Goal: Task Accomplishment & Management: Manage account settings

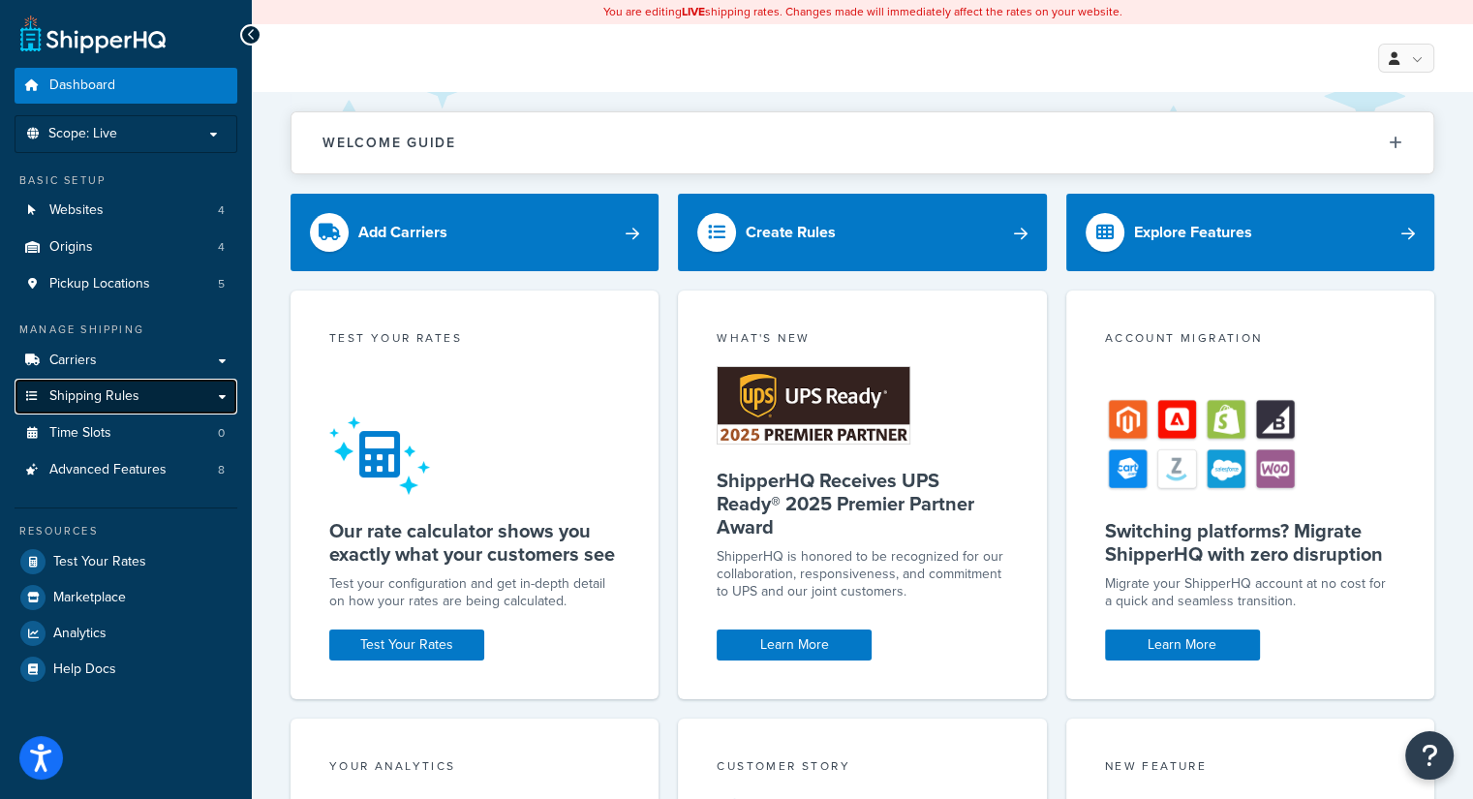
click at [114, 396] on span "Shipping Rules" at bounding box center [94, 396] width 90 height 16
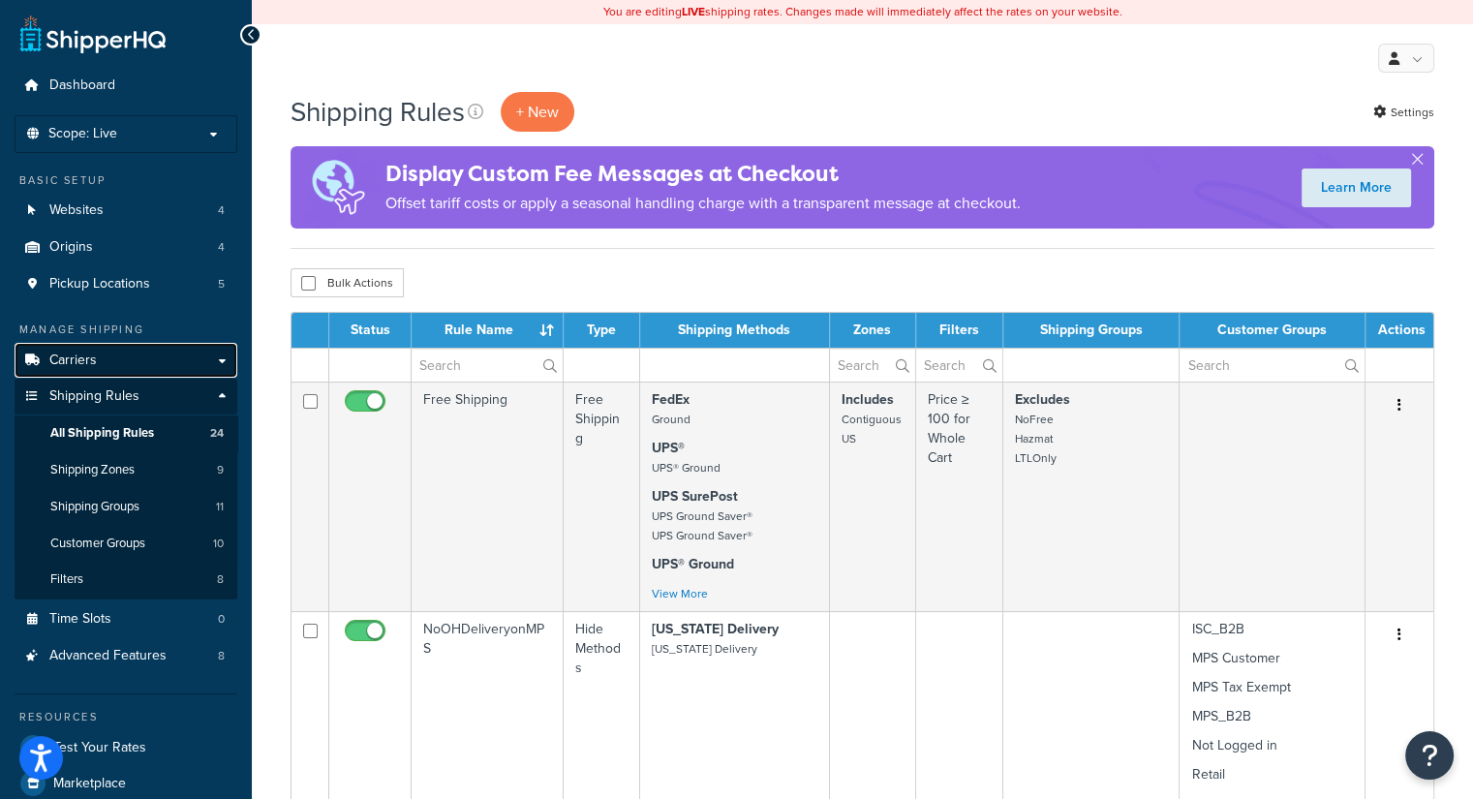
click at [171, 367] on link "Carriers" at bounding box center [126, 361] width 223 height 36
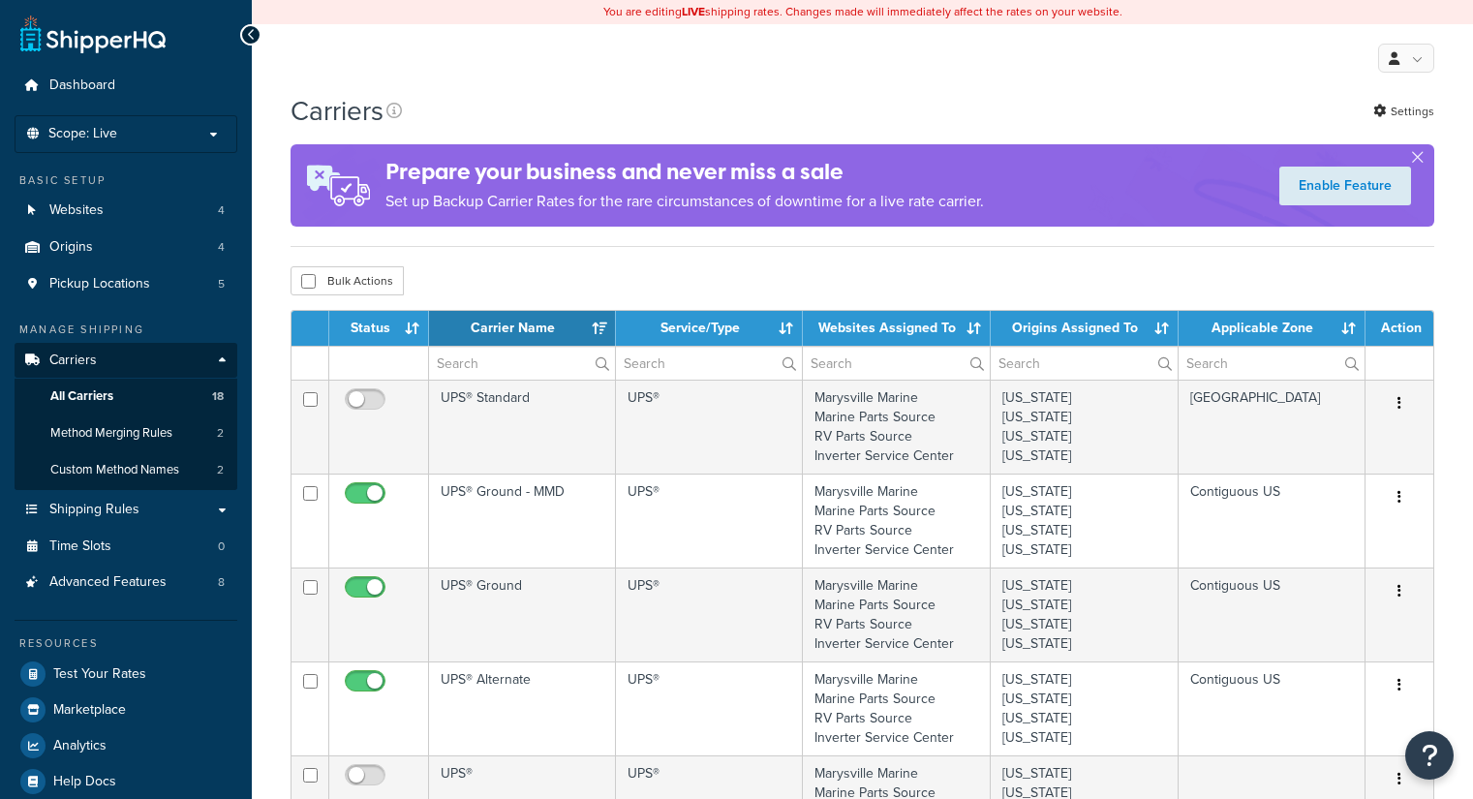
select select "15"
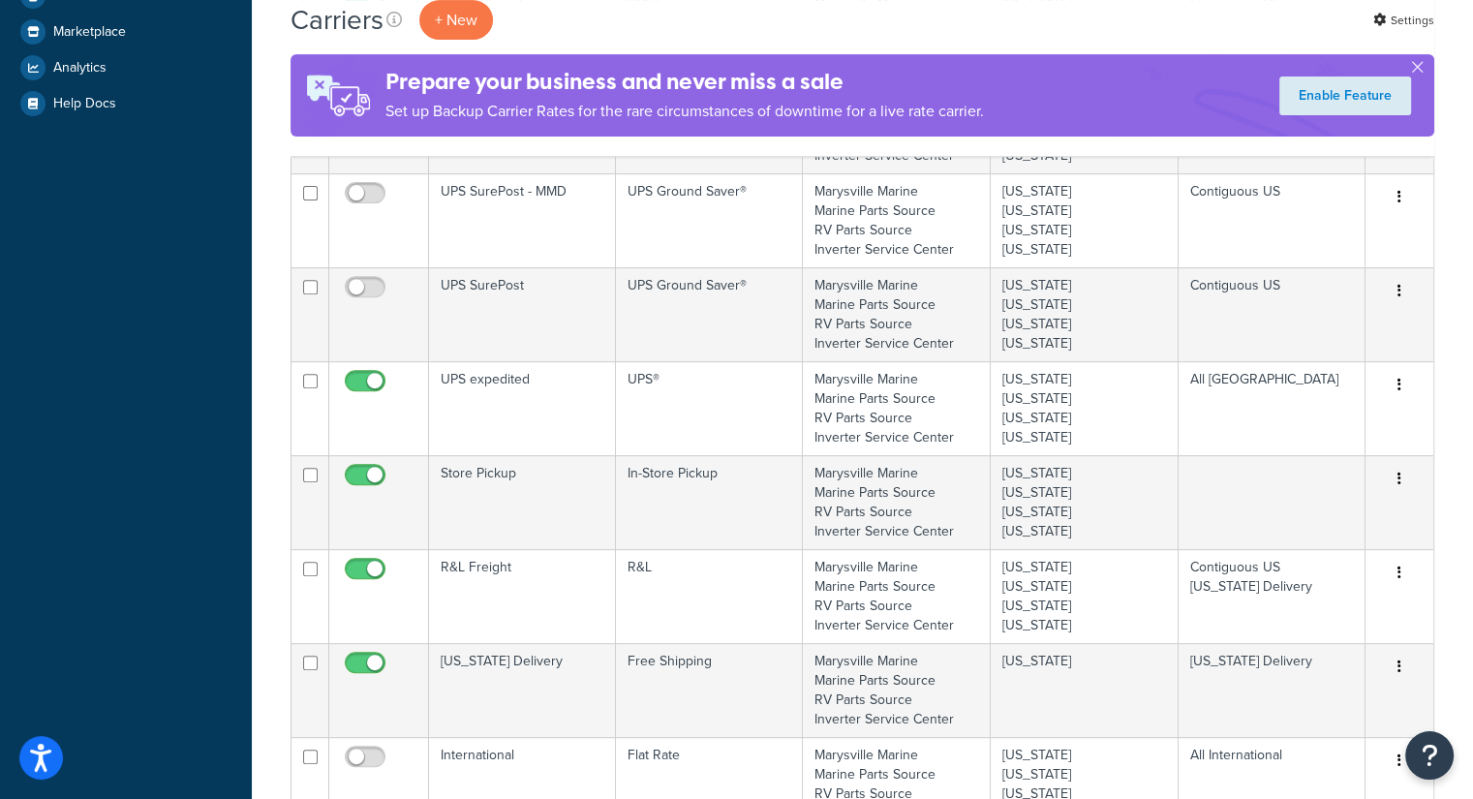
scroll to position [872, 0]
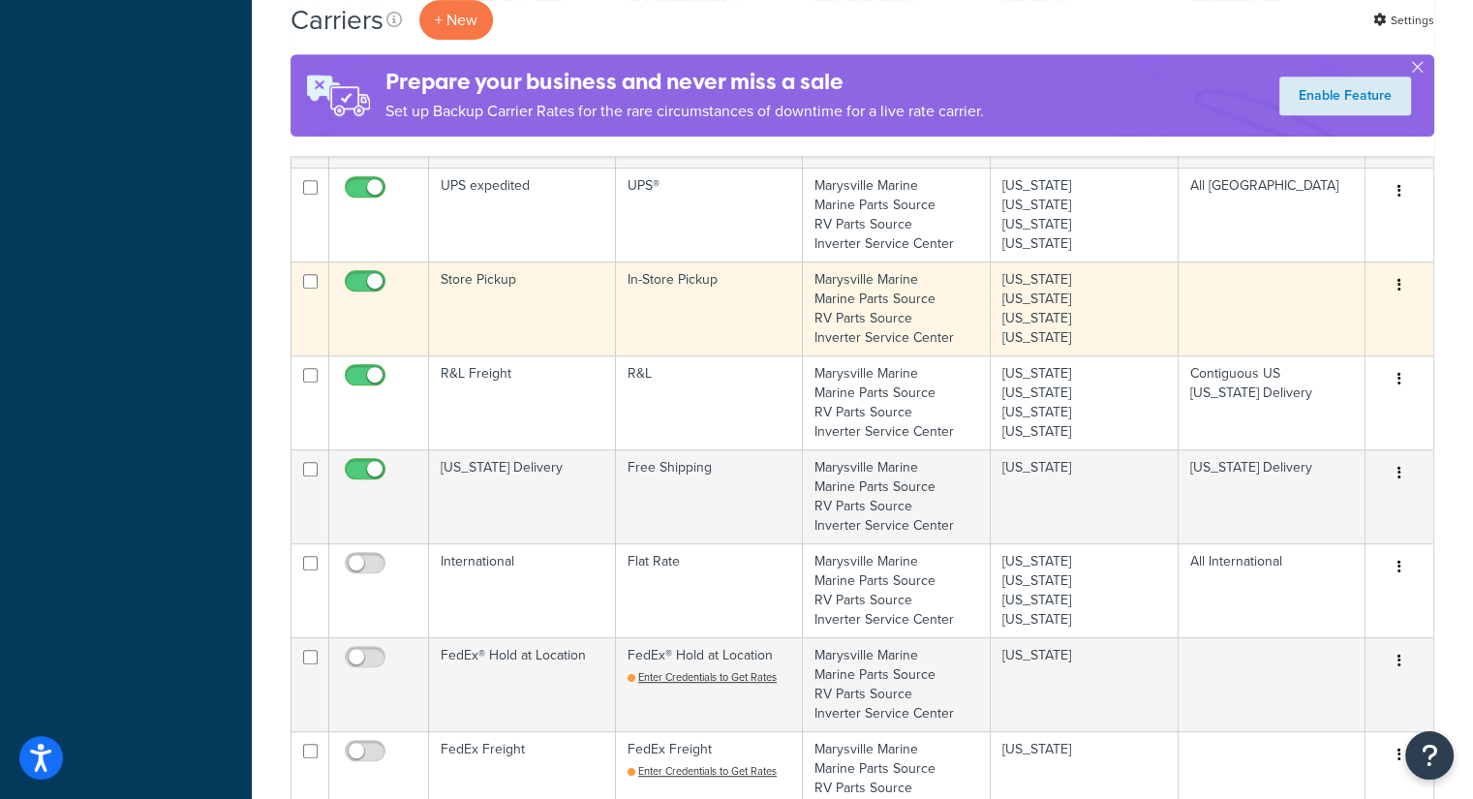
click at [878, 296] on td "Marysville Marine Marine Parts Source RV Parts Source Inverter Service Center" at bounding box center [897, 309] width 188 height 94
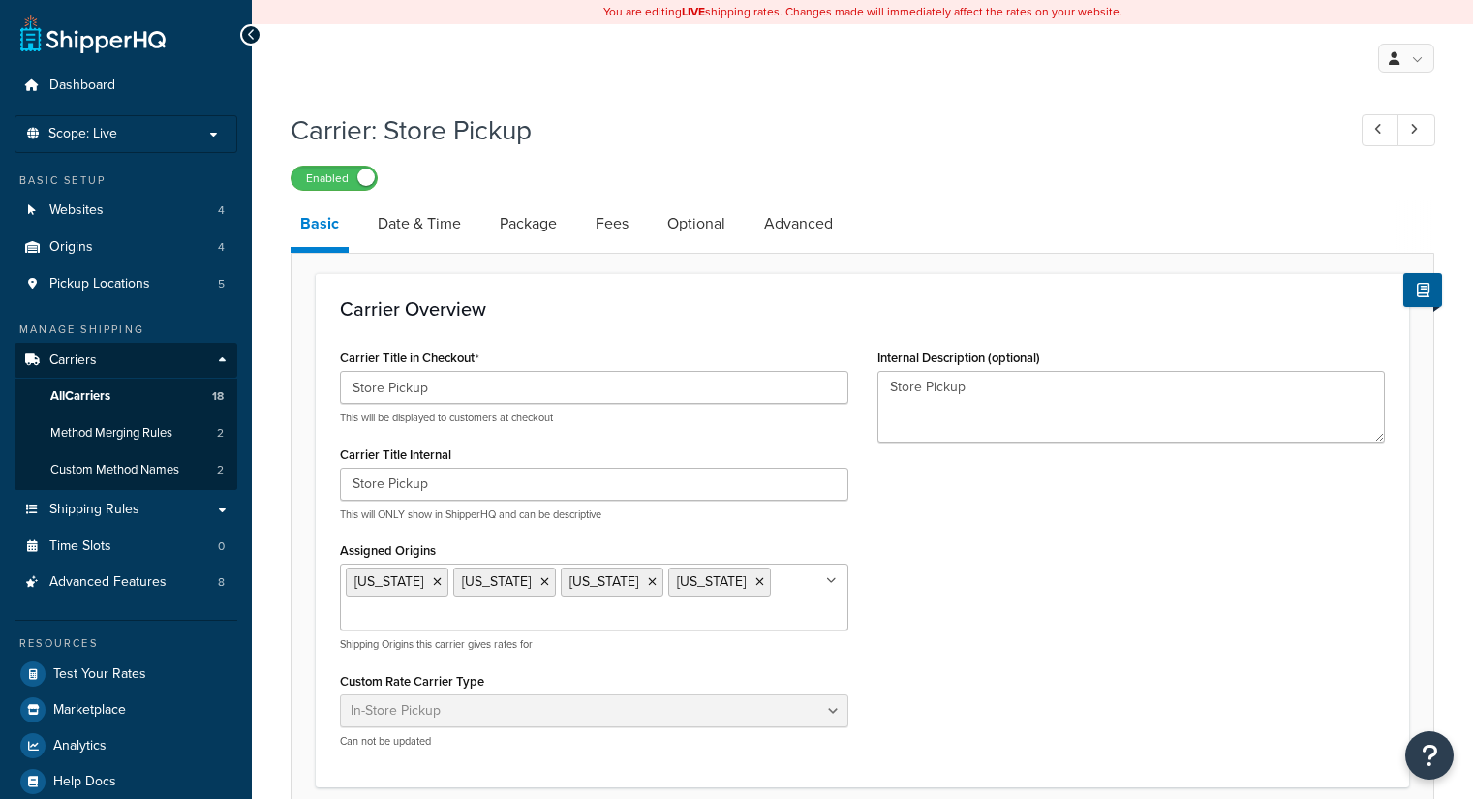
select select "pickup"
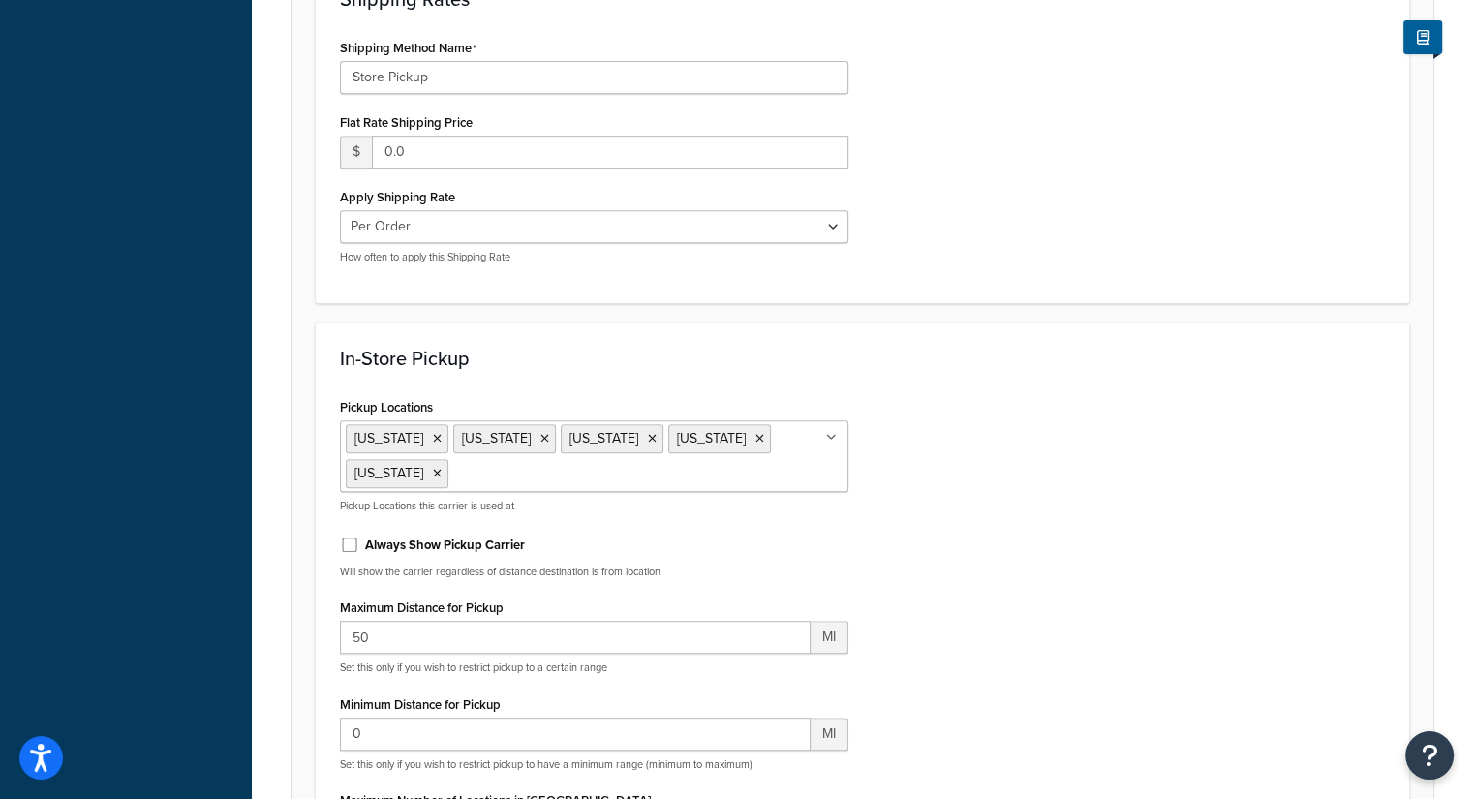
scroll to position [872, 0]
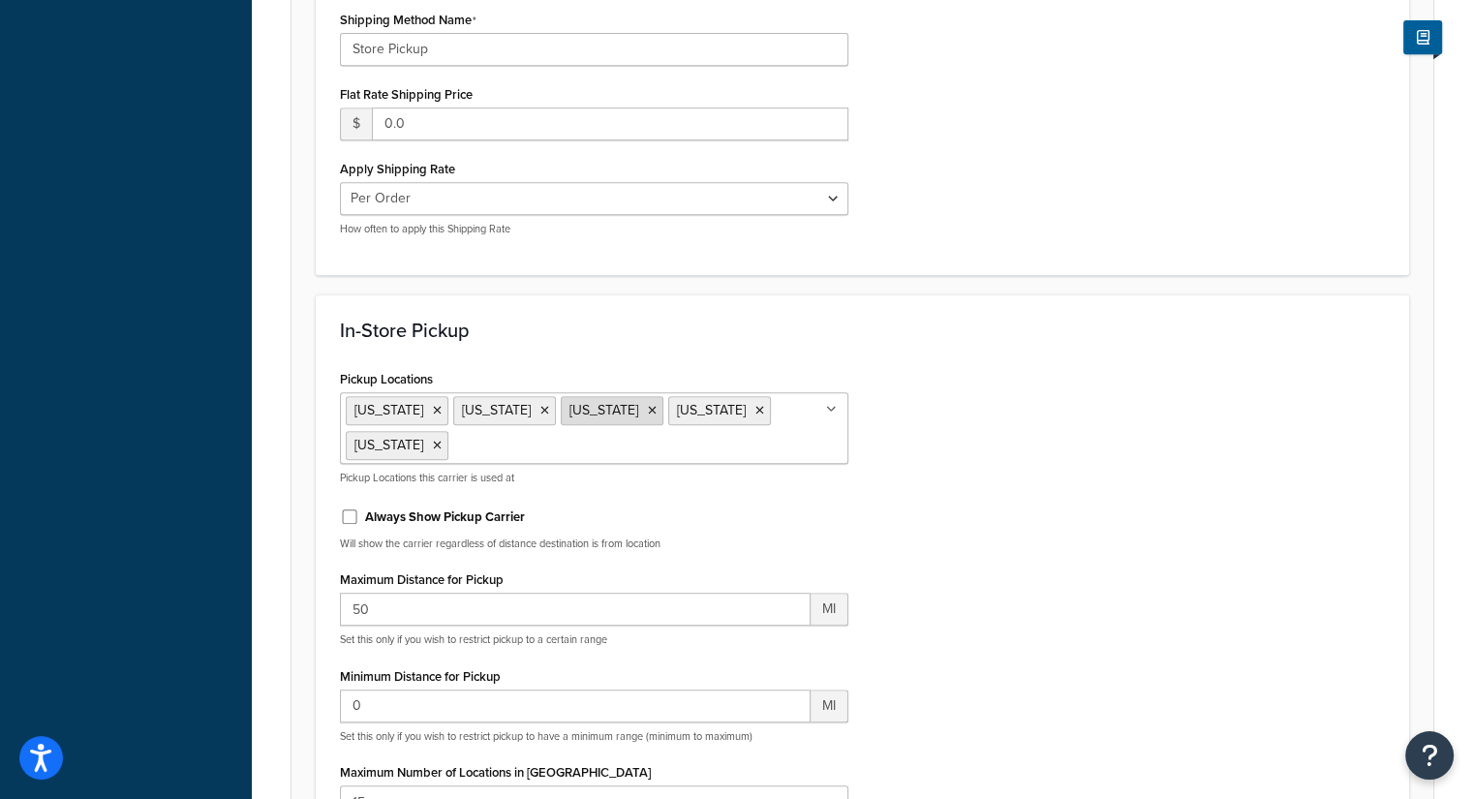
click at [648, 408] on icon at bounding box center [652, 411] width 9 height 12
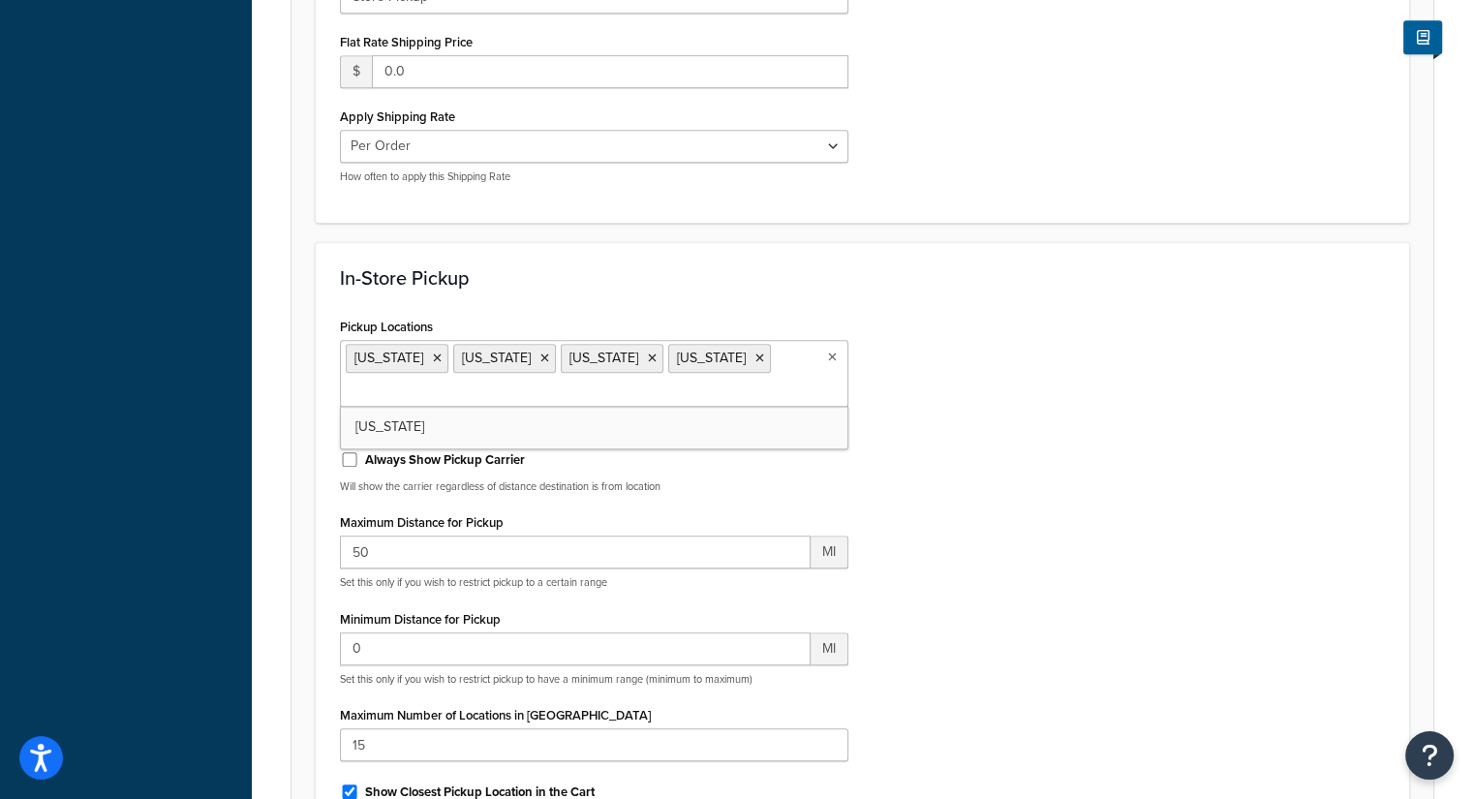
scroll to position [0, 0]
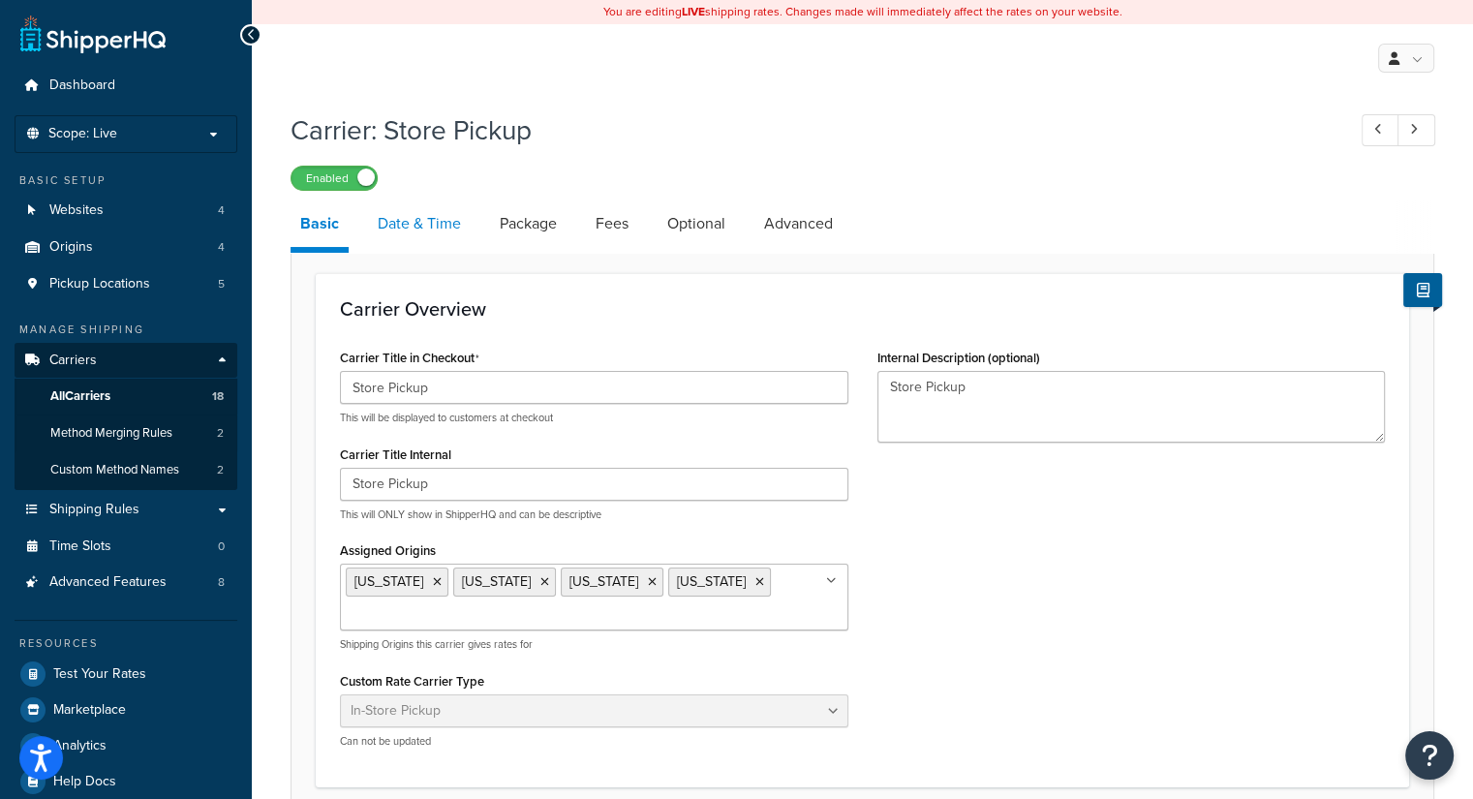
click at [418, 231] on link "Date & Time" at bounding box center [419, 223] width 103 height 46
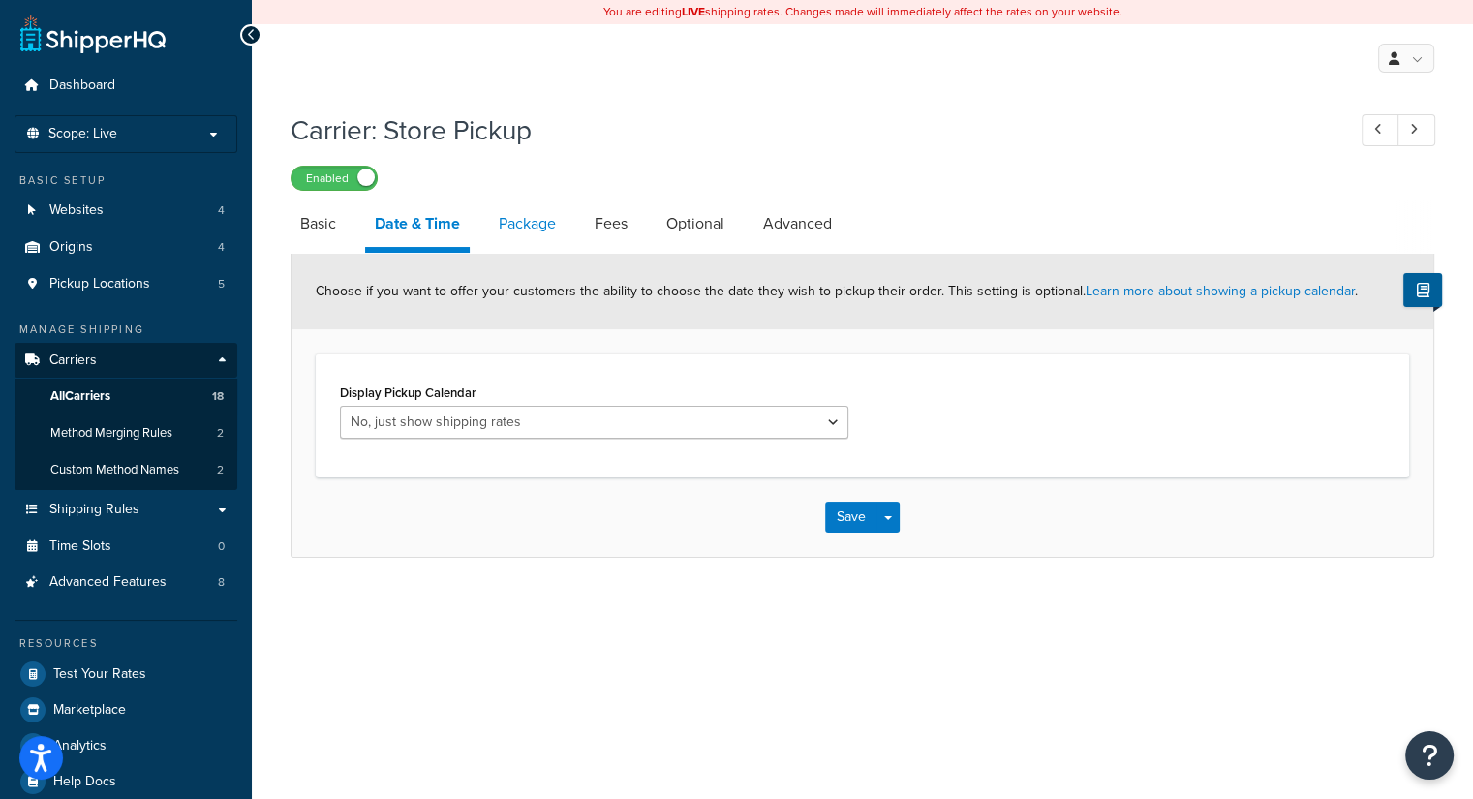
click at [533, 232] on link "Package" at bounding box center [527, 223] width 77 height 46
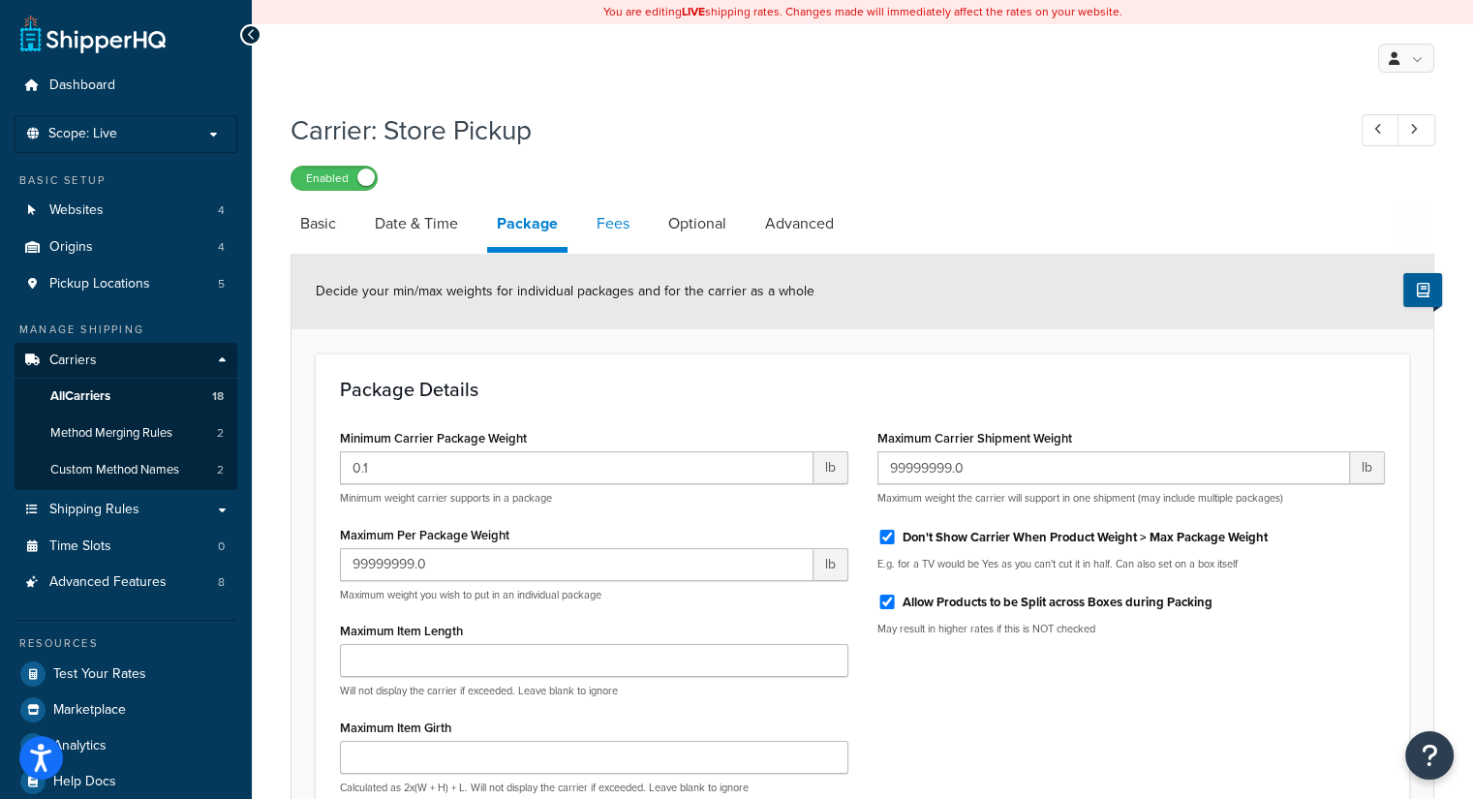
click at [607, 229] on link "Fees" at bounding box center [613, 223] width 52 height 46
select select "AFTER"
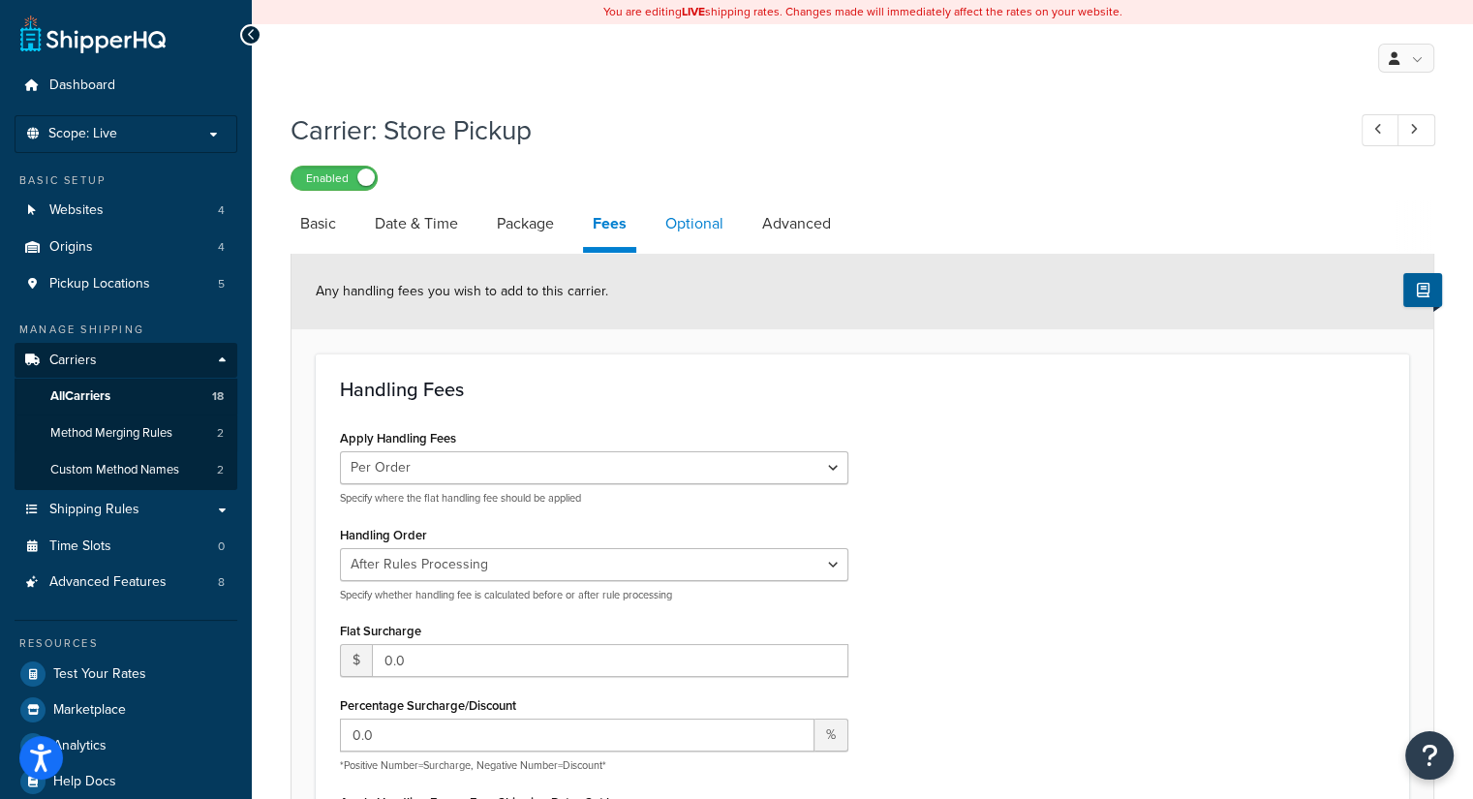
click at [707, 220] on link "Optional" at bounding box center [694, 223] width 77 height 46
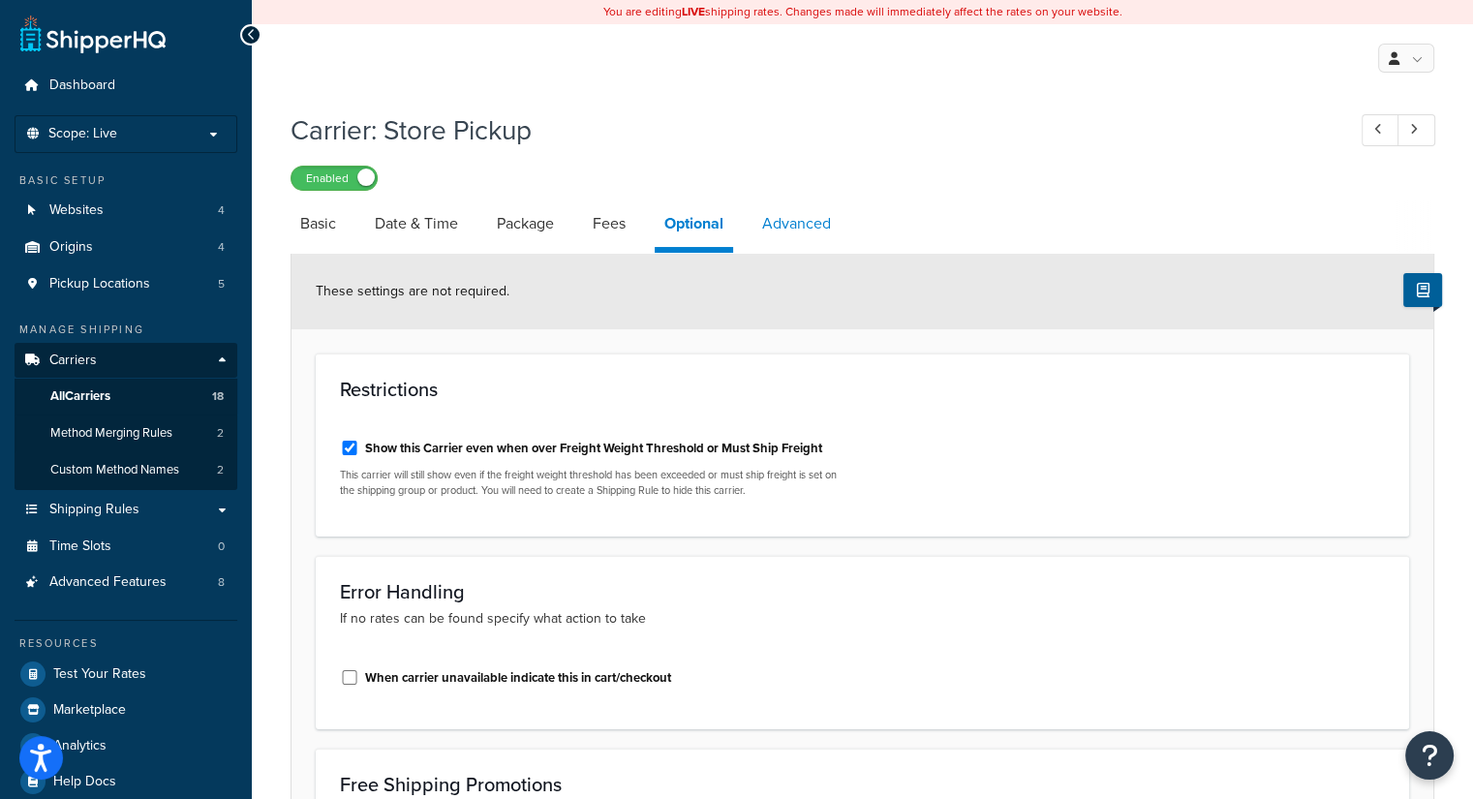
click at [791, 231] on link "Advanced" at bounding box center [797, 223] width 88 height 46
select select "false"
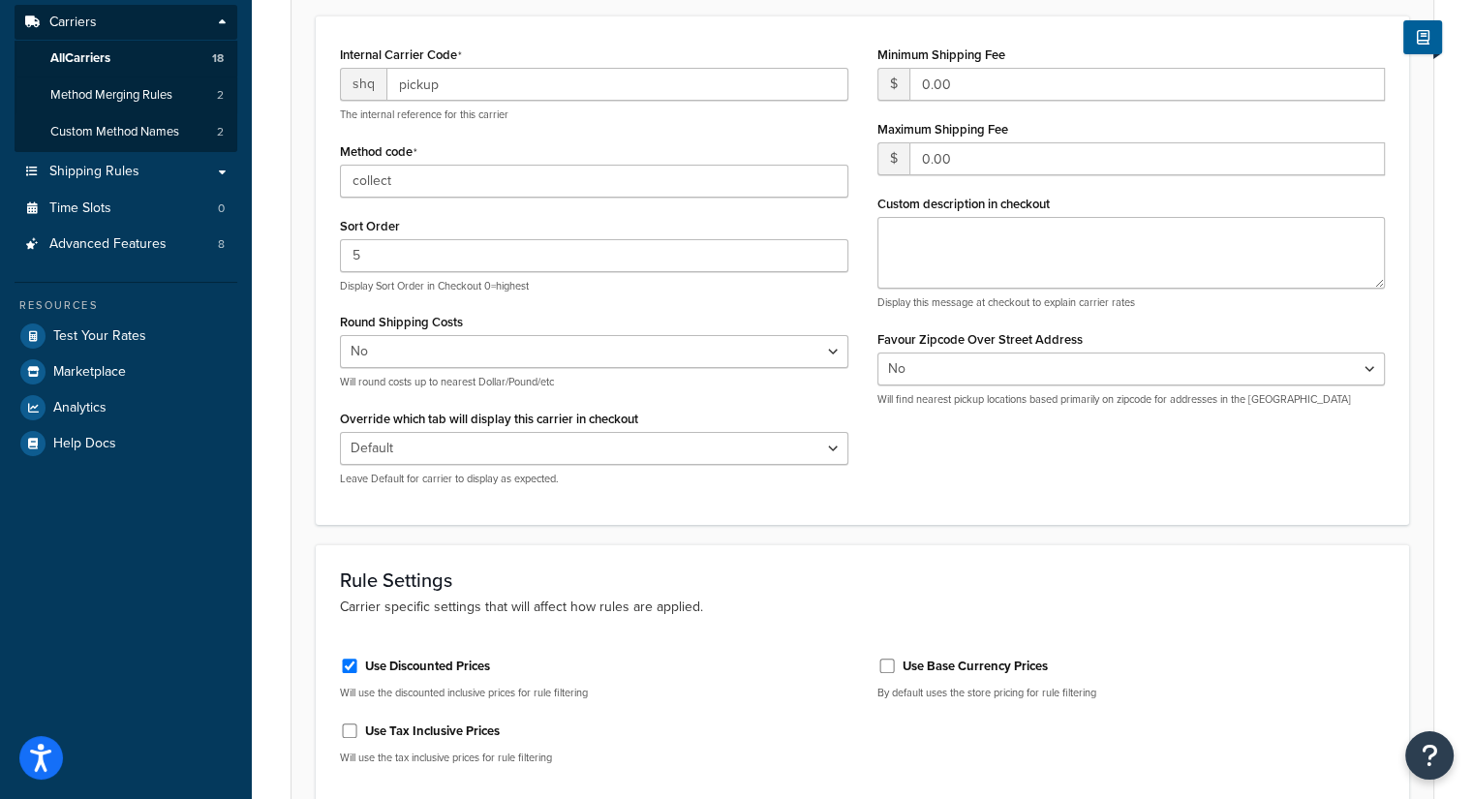
scroll to position [519, 0]
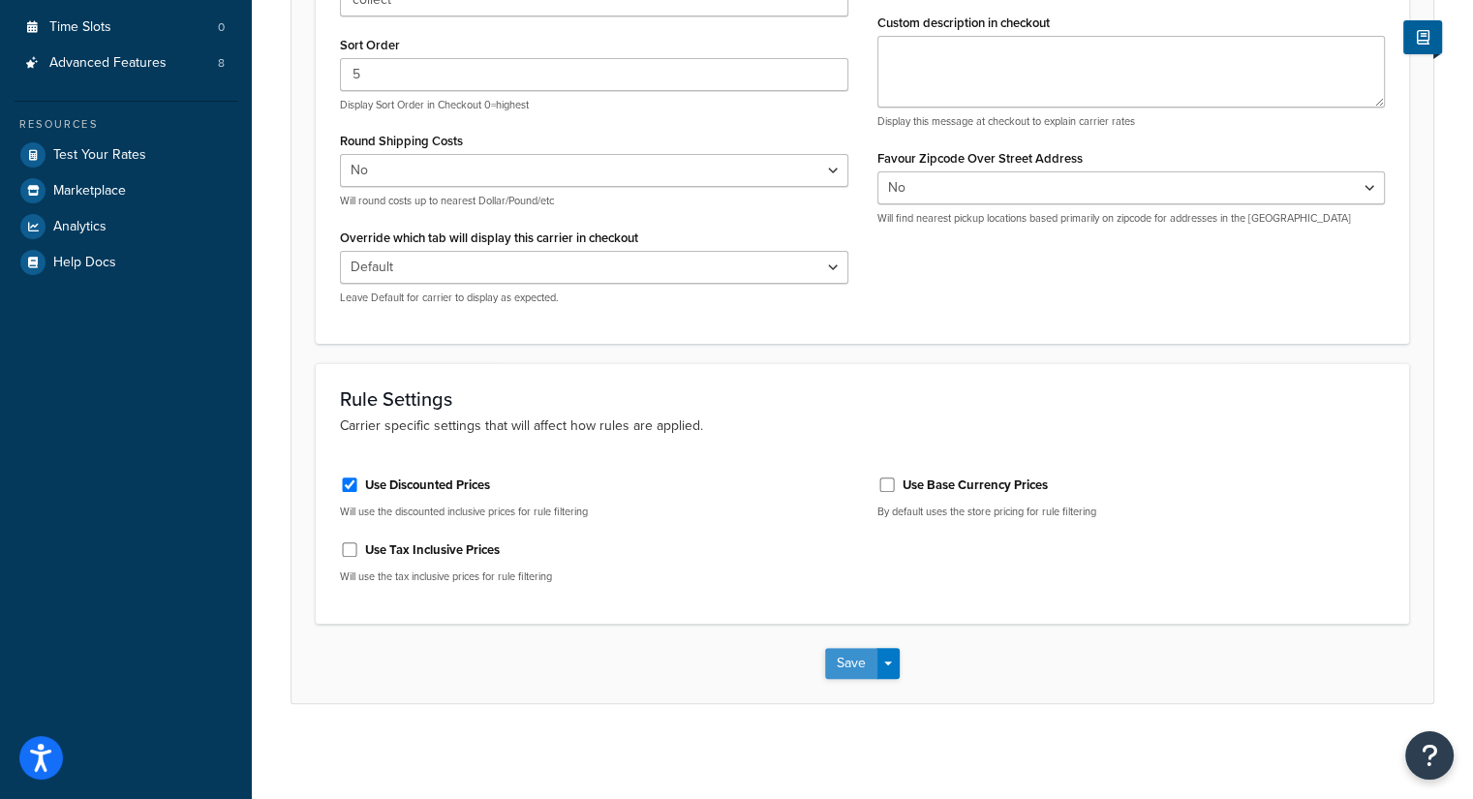
click at [841, 671] on button "Save" at bounding box center [851, 663] width 52 height 31
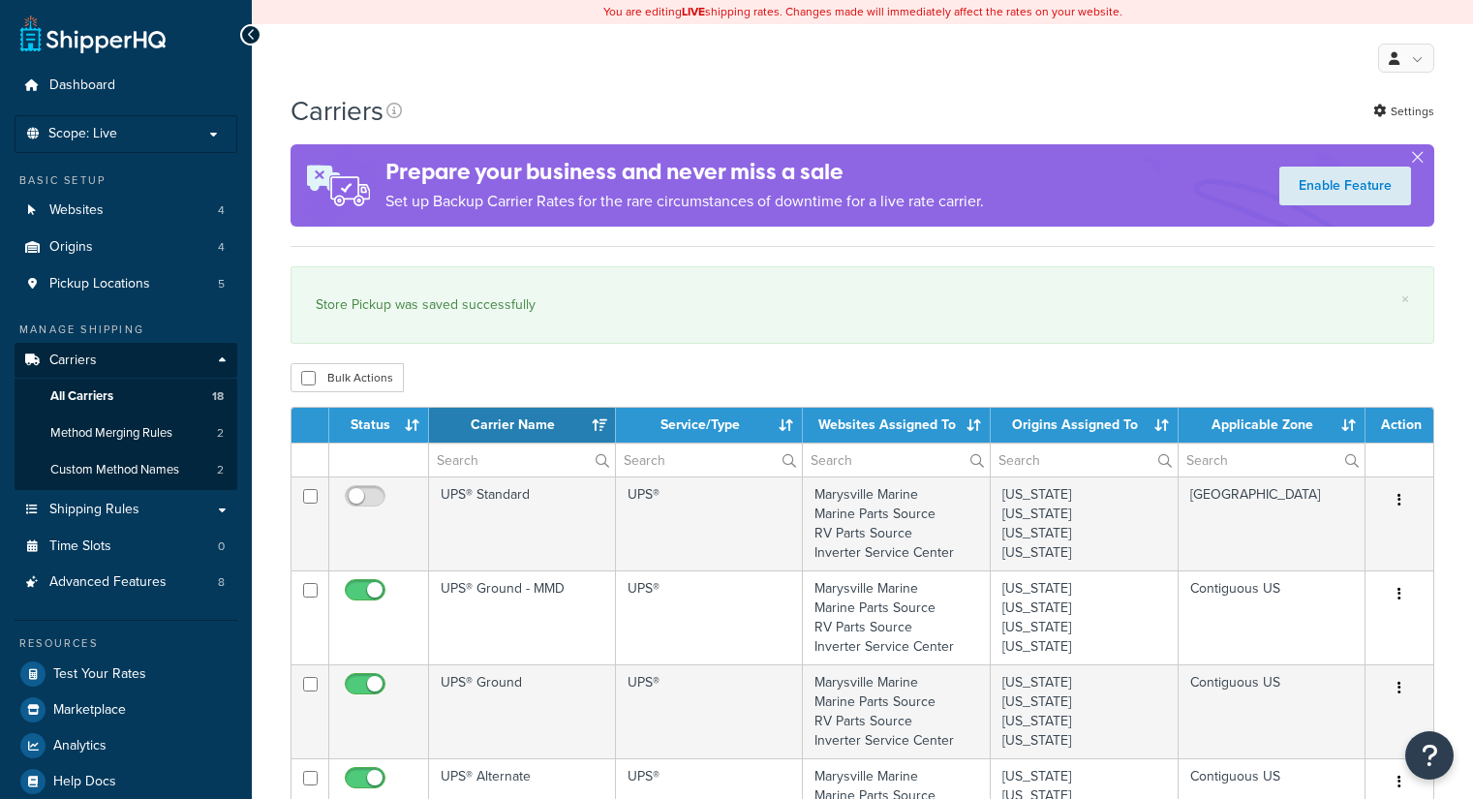
select select "15"
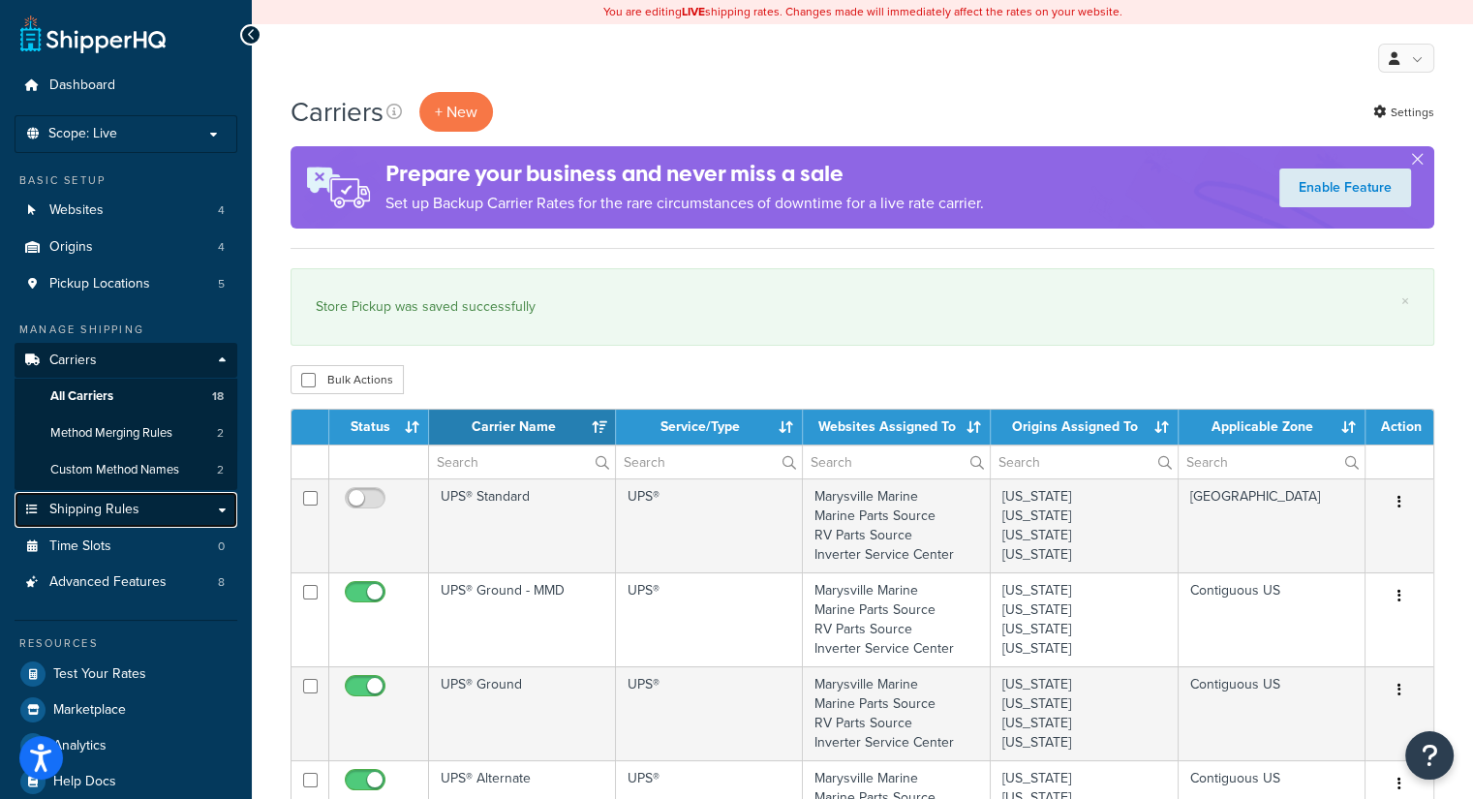
click at [88, 526] on link "Shipping Rules" at bounding box center [126, 510] width 223 height 36
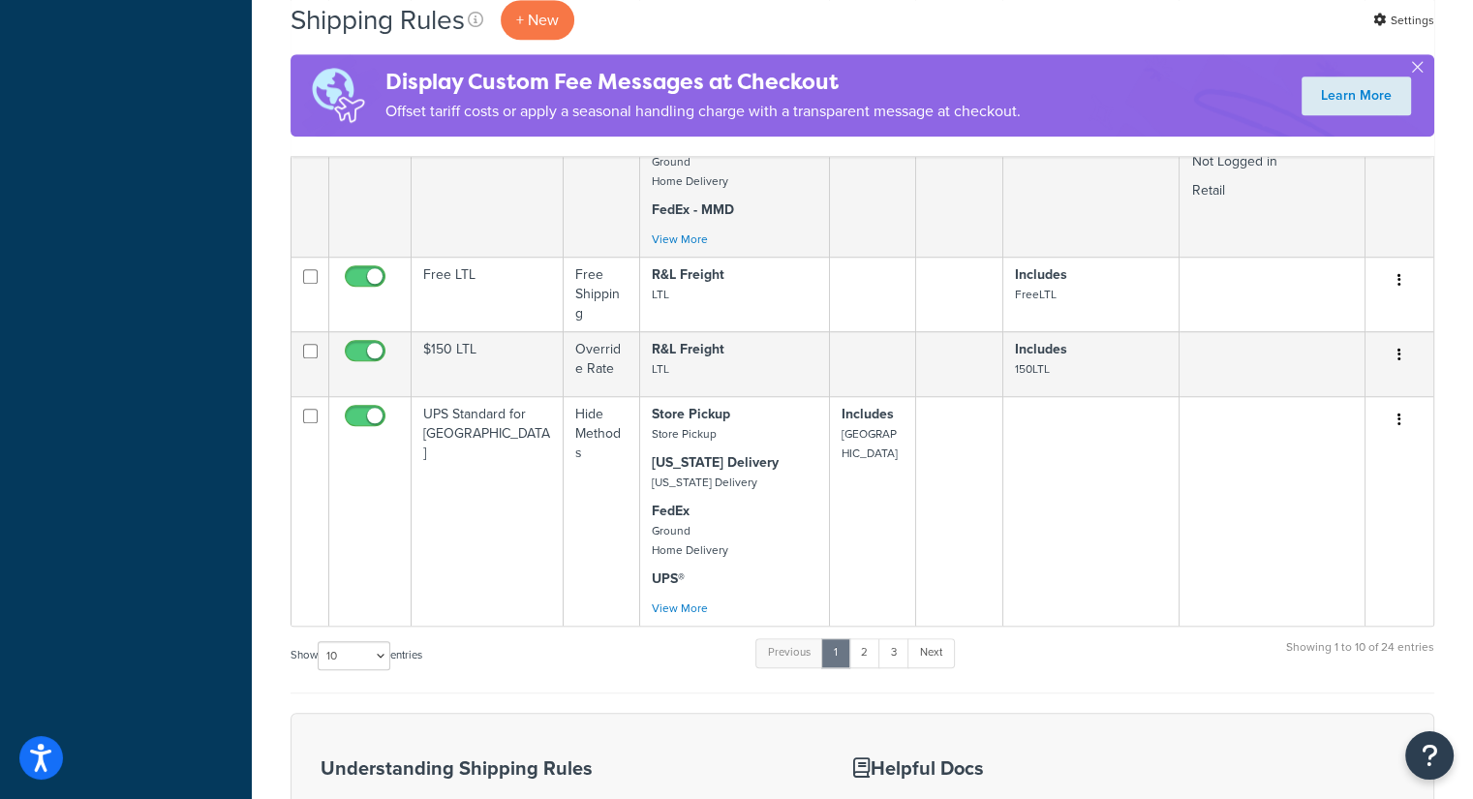
scroll to position [1356, 0]
click at [860, 644] on link "2" at bounding box center [864, 650] width 32 height 29
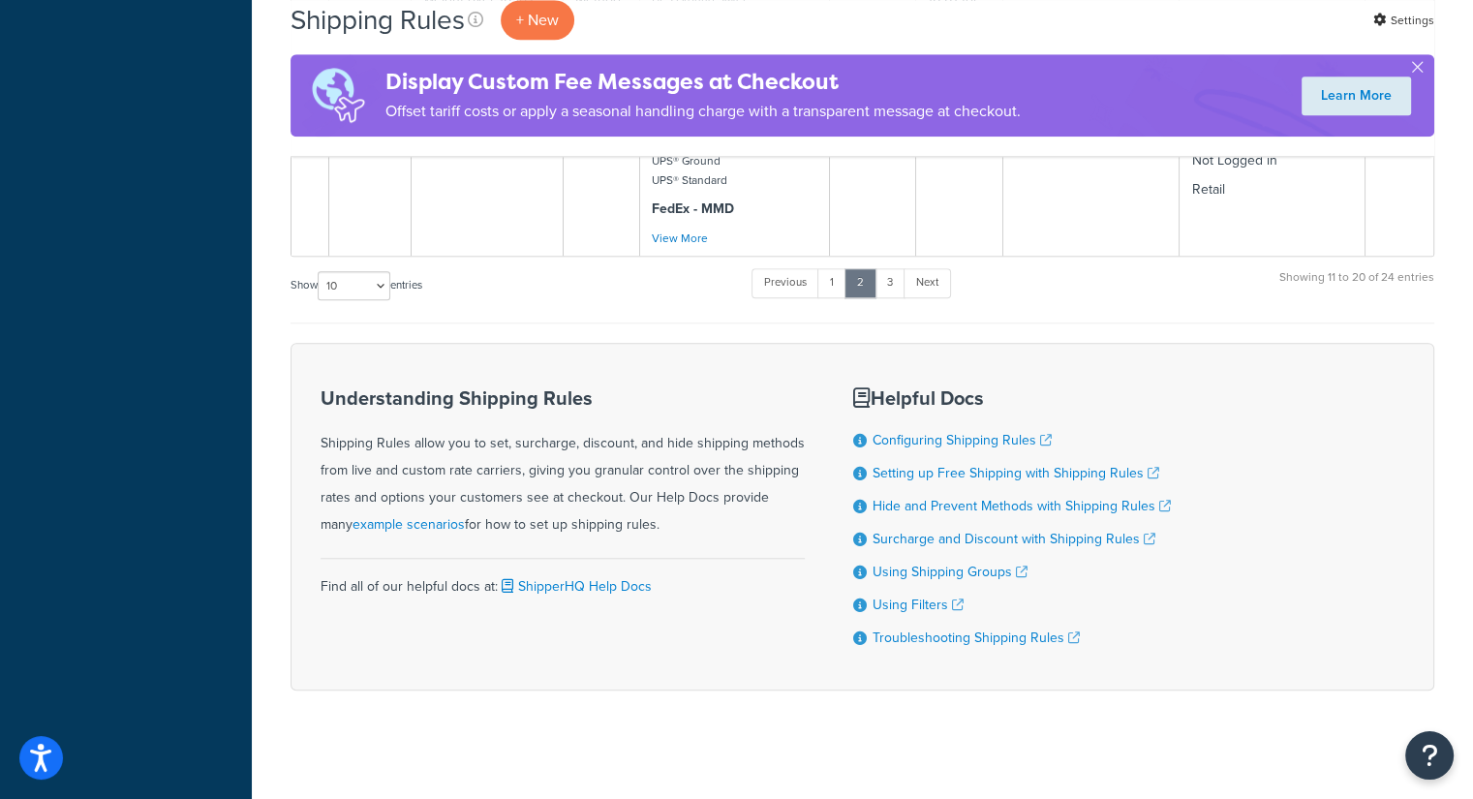
scroll to position [1619, 0]
click at [920, 273] on link "Next" at bounding box center [927, 280] width 47 height 29
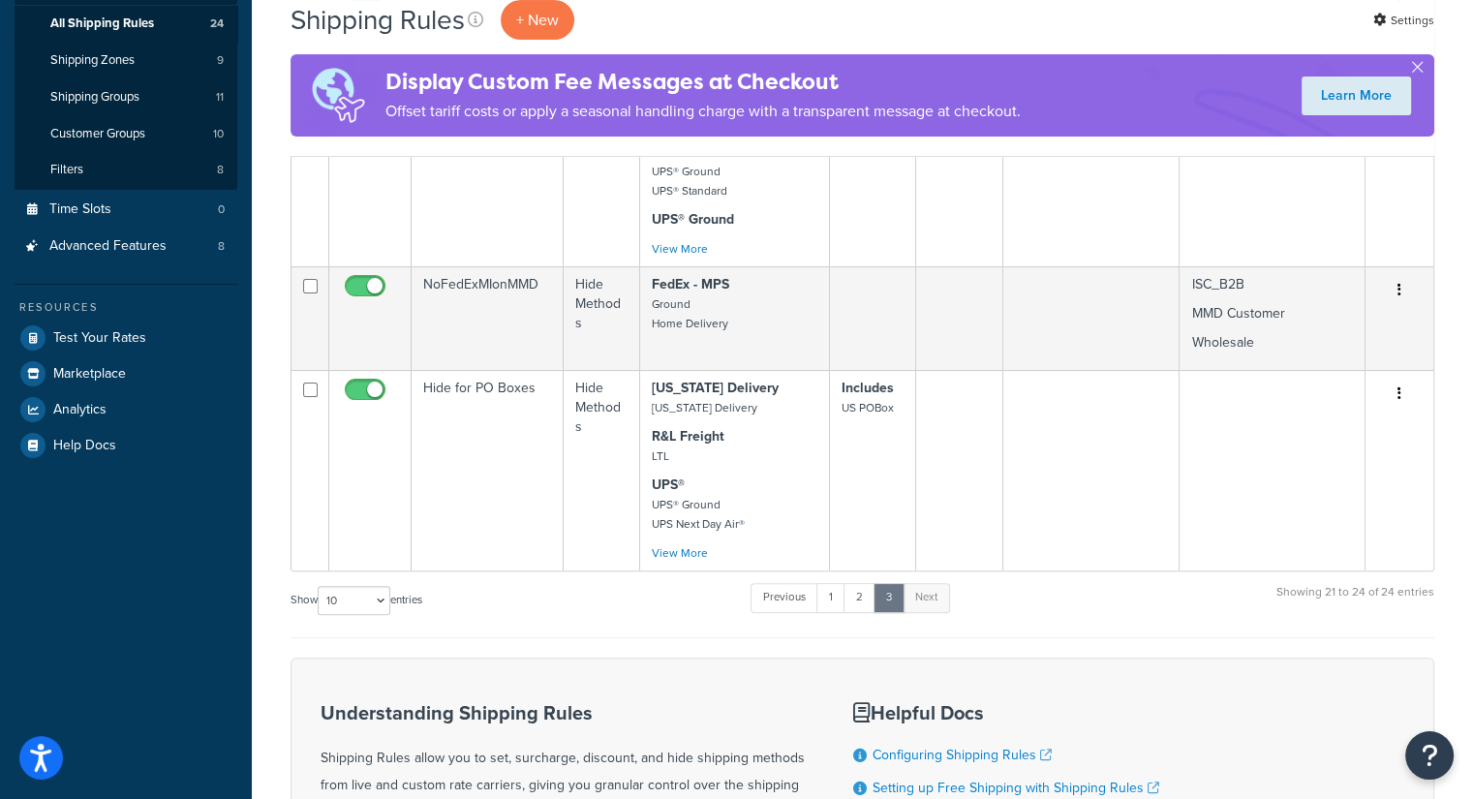
scroll to position [0, 0]
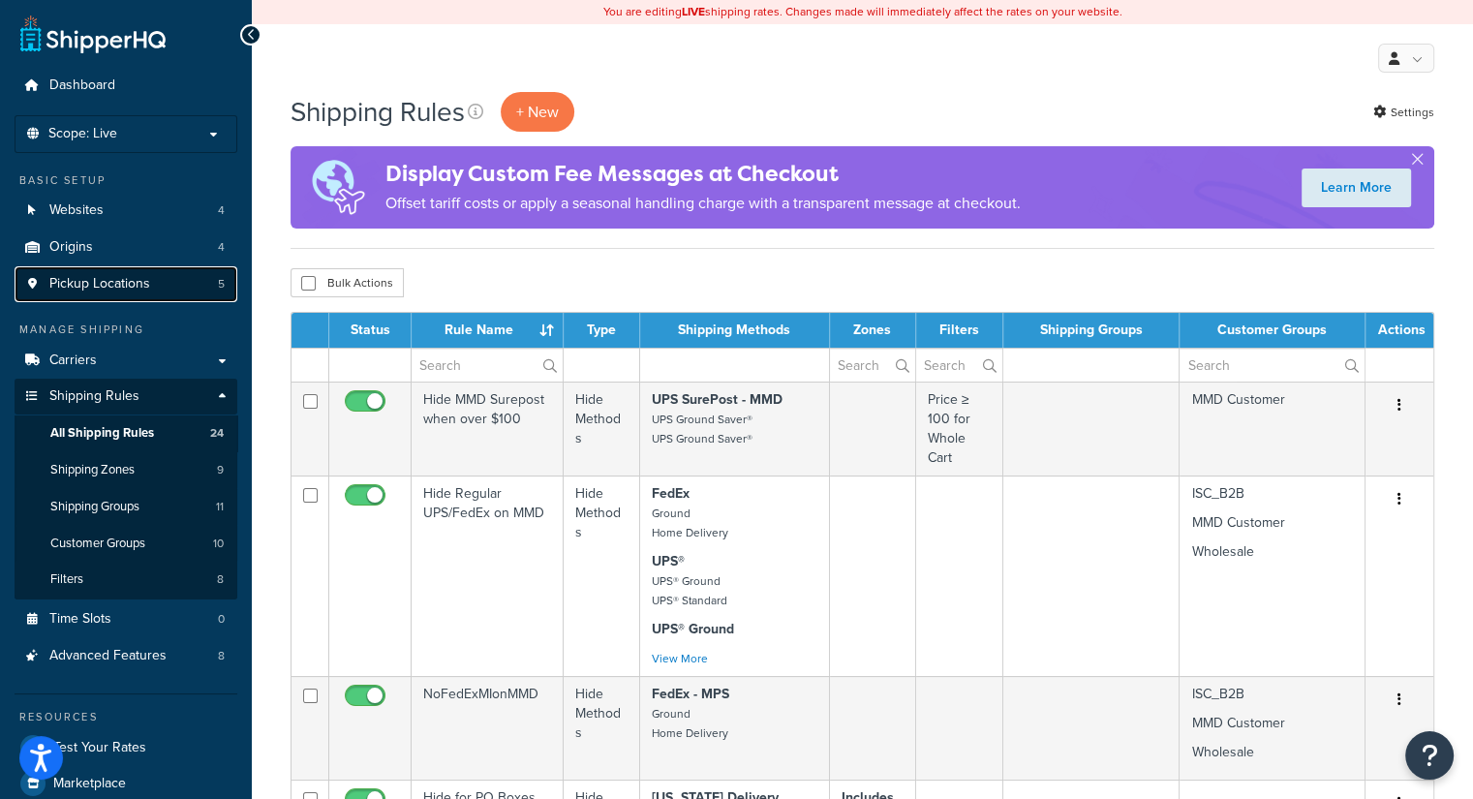
click at [197, 290] on link "Pickup Locations 5" at bounding box center [126, 284] width 223 height 36
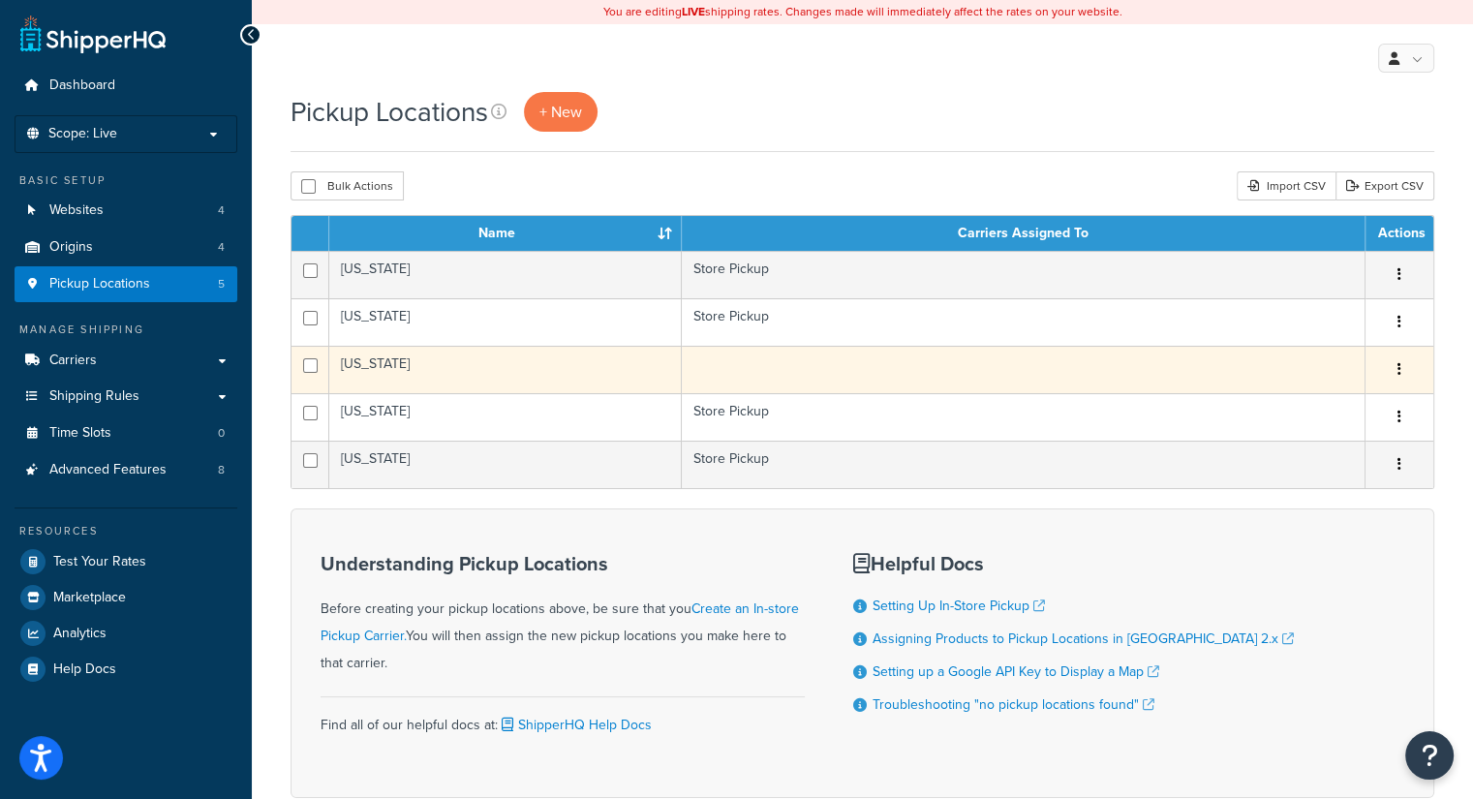
click at [1396, 366] on button "button" at bounding box center [1399, 370] width 27 height 31
click at [1306, 487] on link "Delete" at bounding box center [1335, 486] width 153 height 40
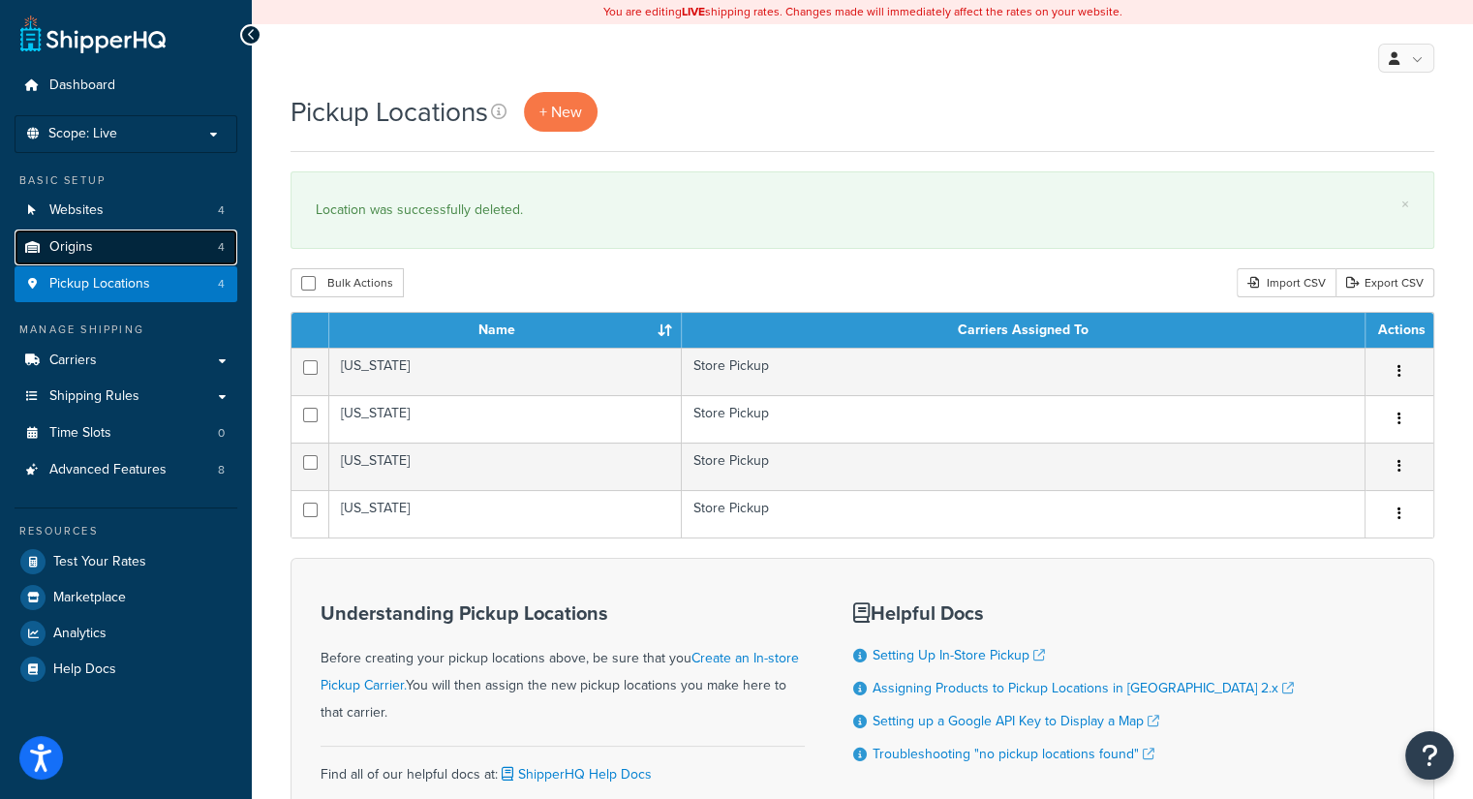
click at [88, 249] on span "Origins" at bounding box center [71, 247] width 44 height 16
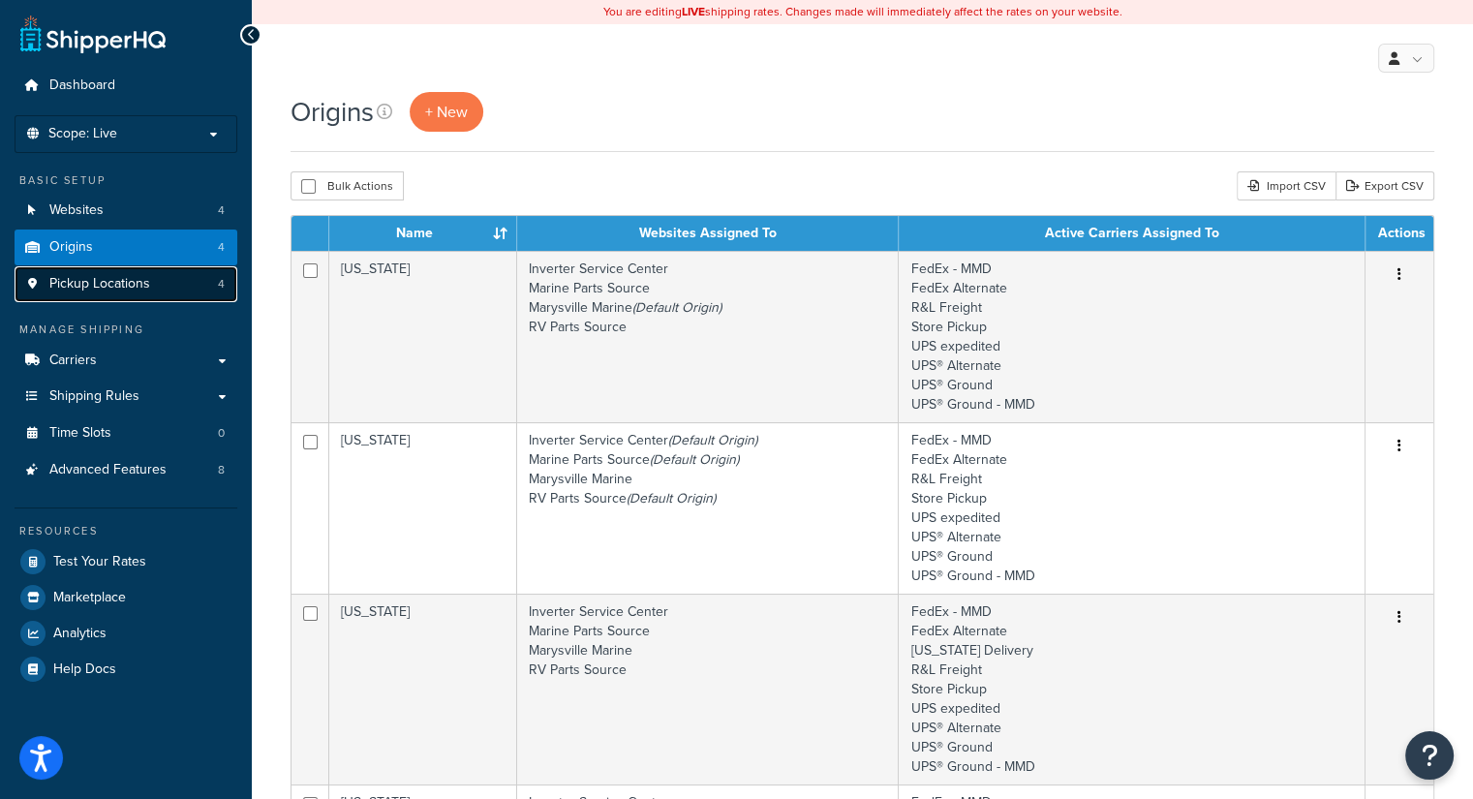
click at [142, 281] on span "Pickup Locations" at bounding box center [99, 284] width 101 height 16
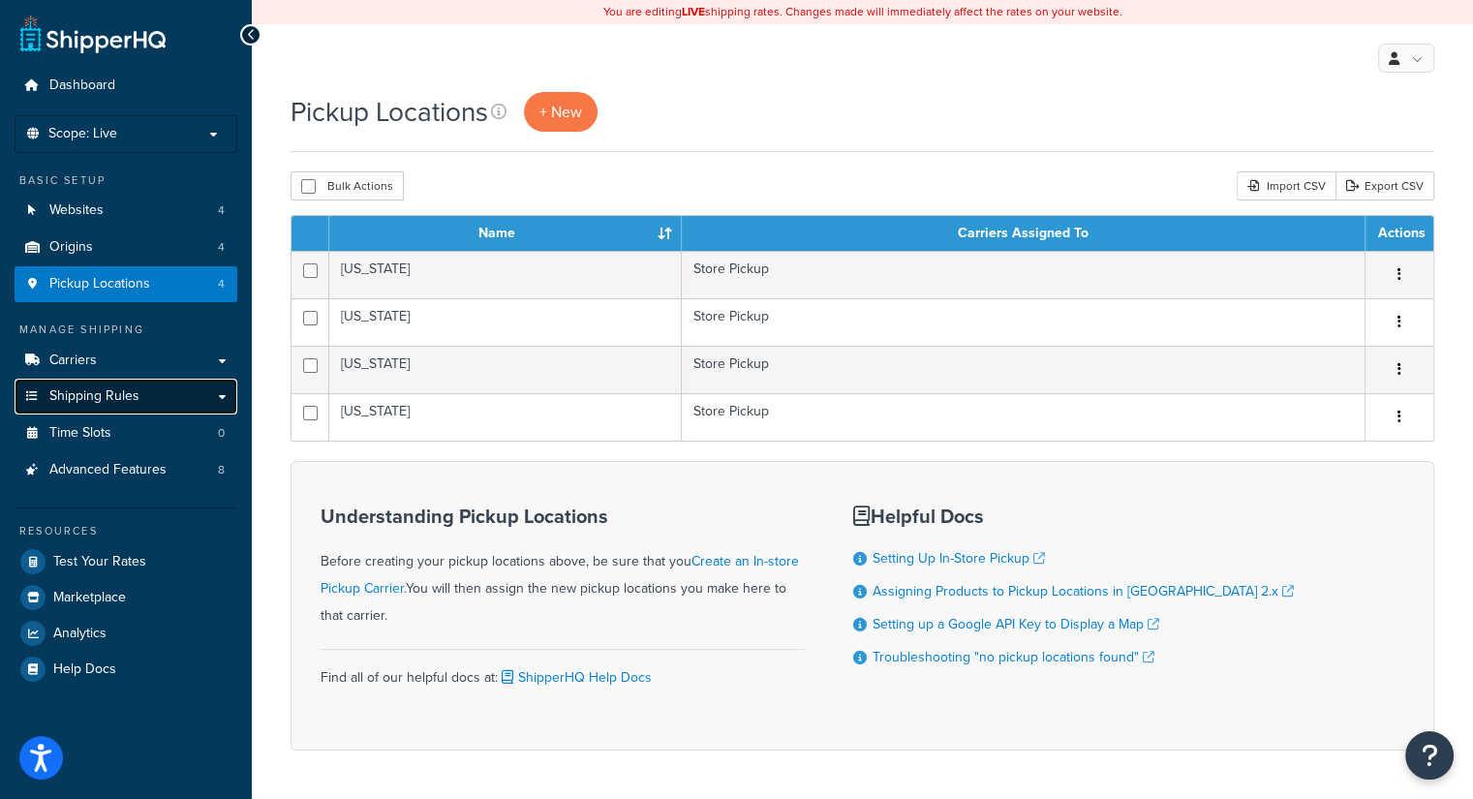
click at [170, 394] on link "Shipping Rules" at bounding box center [126, 397] width 223 height 36
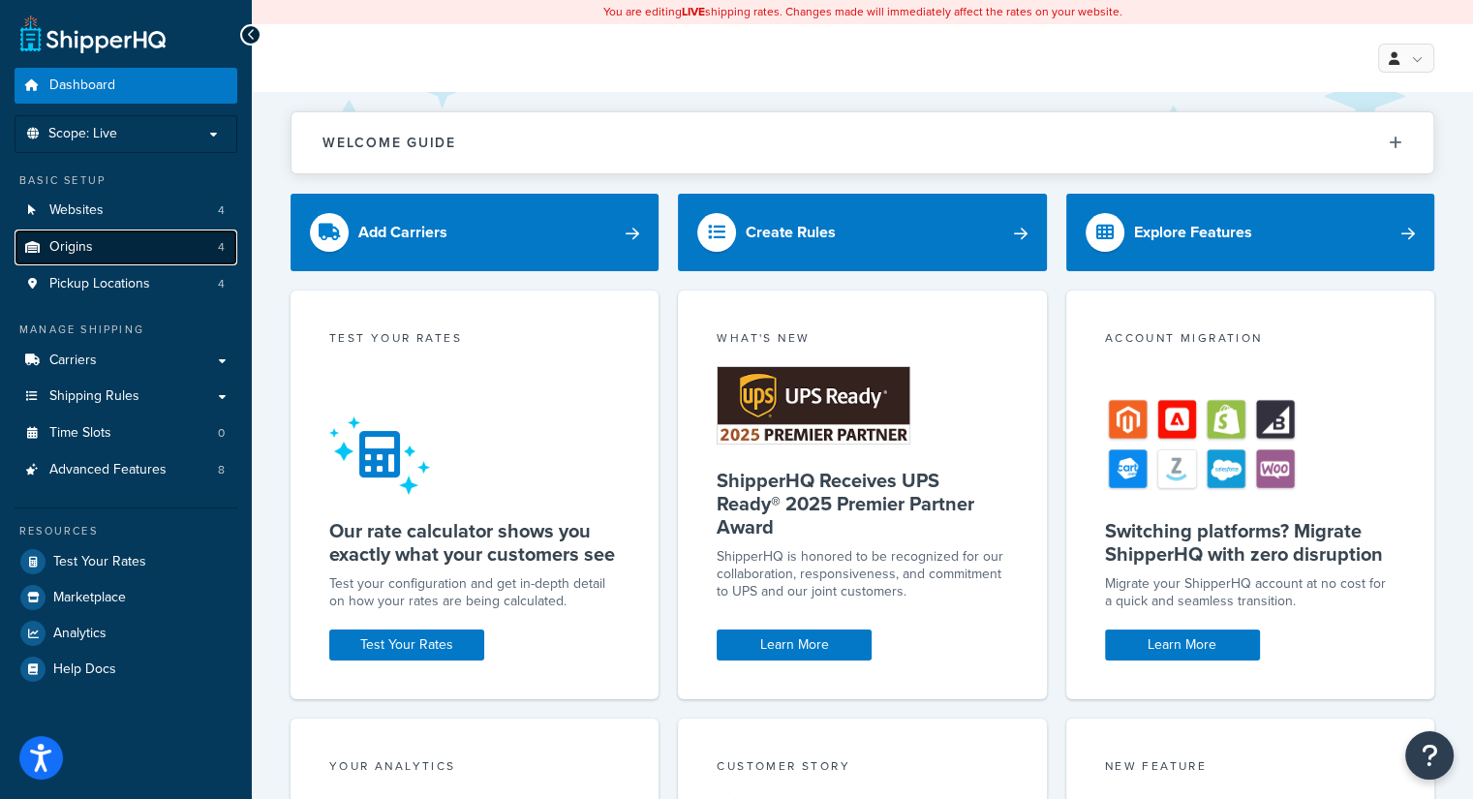
click at [122, 238] on link "Origins 4" at bounding box center [126, 248] width 223 height 36
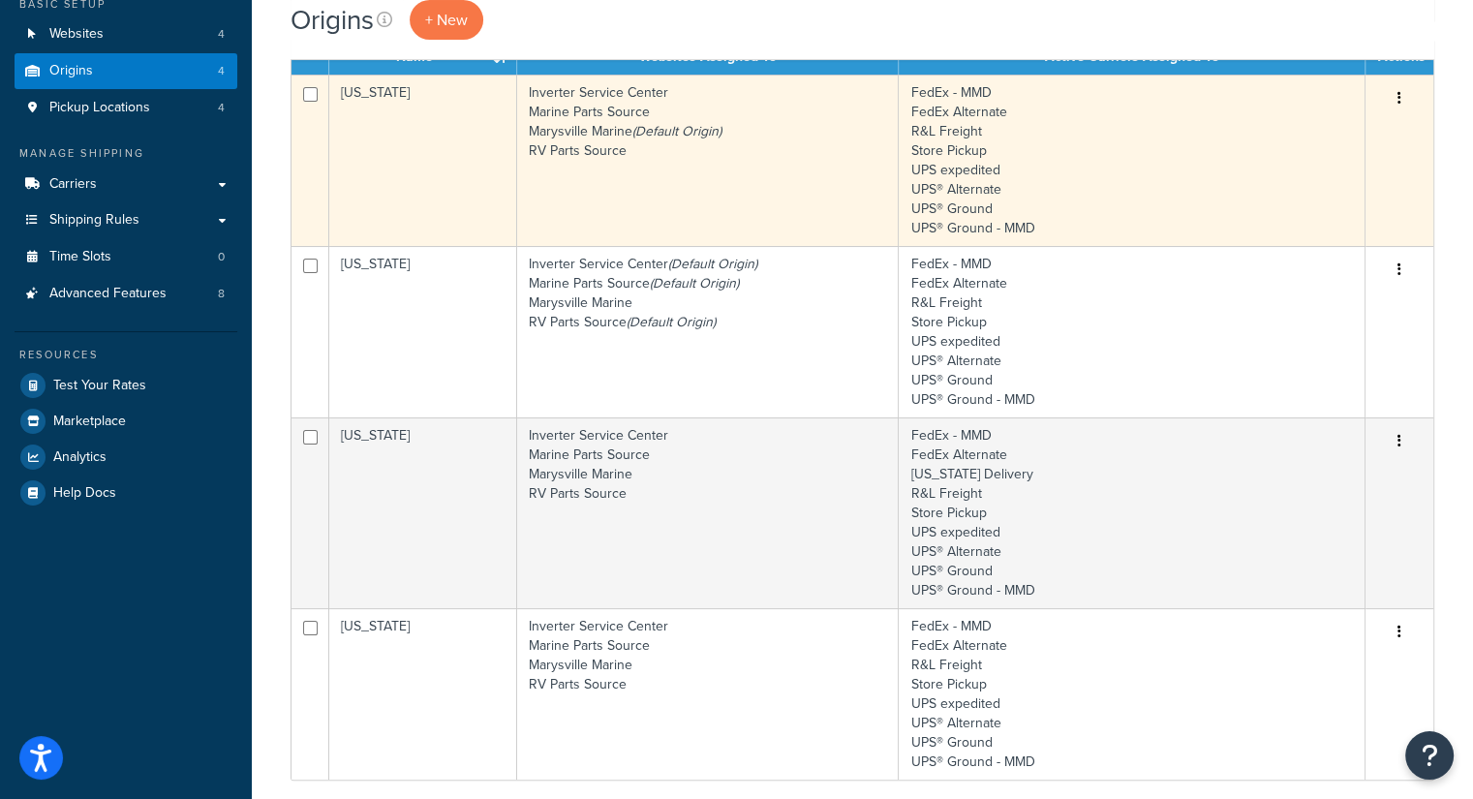
scroll to position [97, 0]
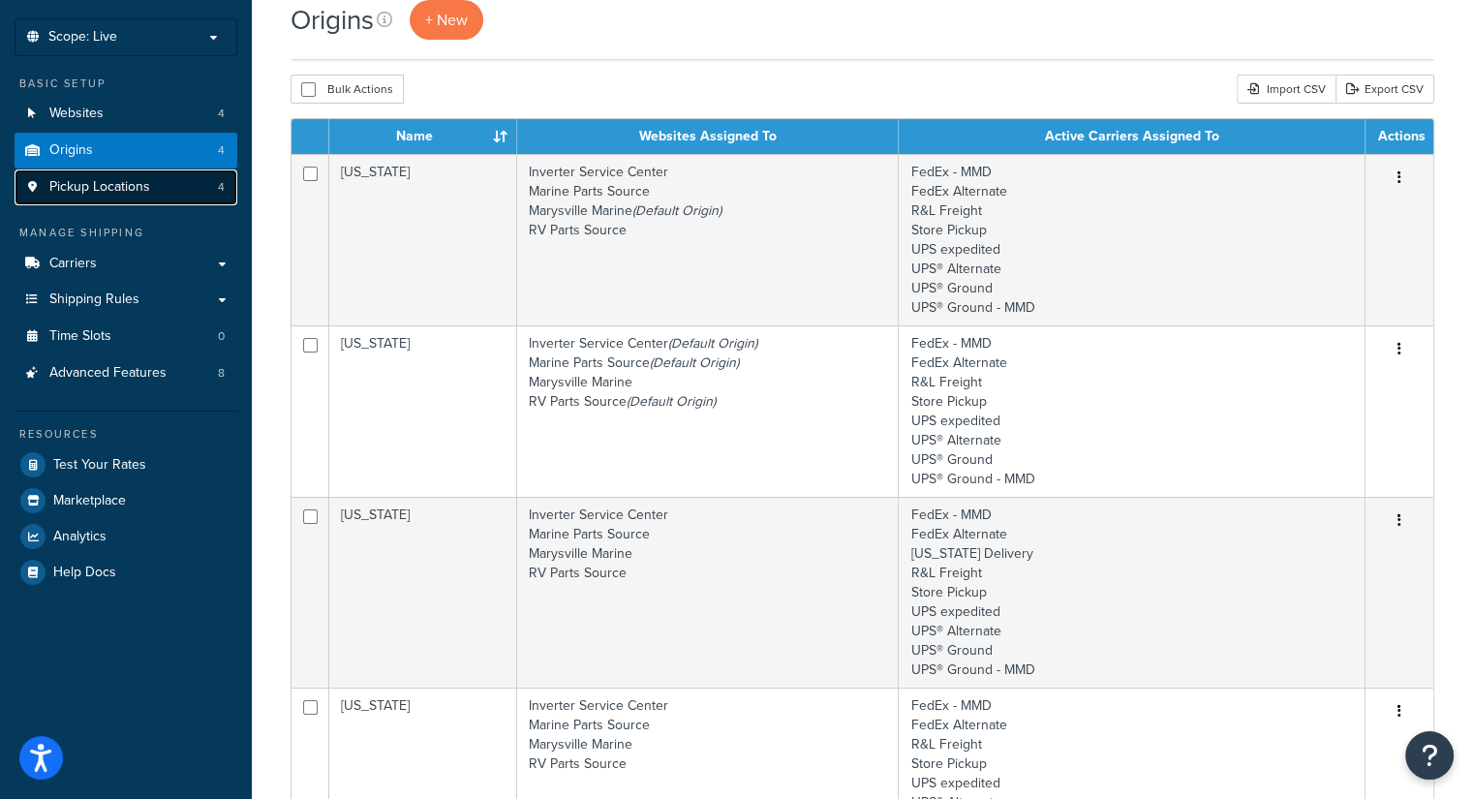
click at [134, 188] on span "Pickup Locations" at bounding box center [99, 187] width 101 height 16
